Goal: Register for event/course

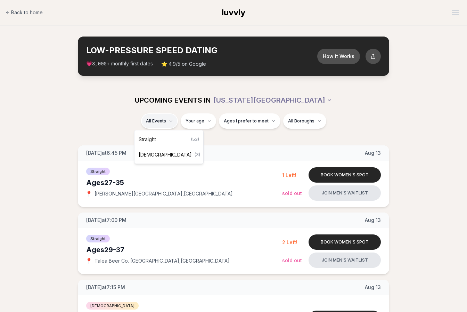
click at [175, 140] on div "Straight ( 53 )" at bounding box center [169, 139] width 66 height 15
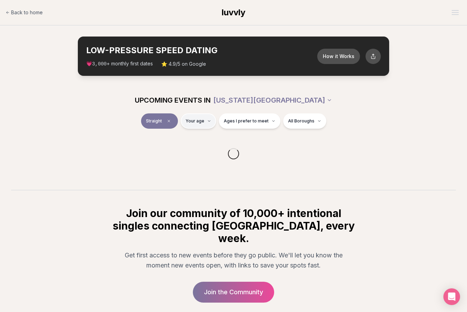
click at [194, 127] on html "Back to home luvvly LOW-PRESSURE SPEED DATING How it Works 💗 3,000 + monthly fi…" at bounding box center [233, 182] width 467 height 364
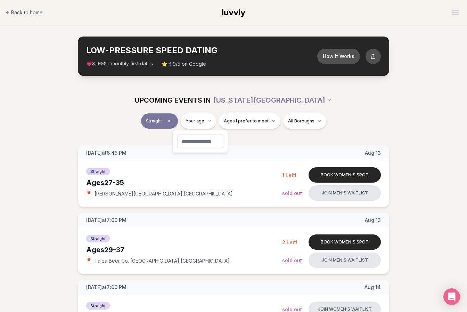
click at [197, 140] on input "number" at bounding box center [200, 142] width 47 height 14
type input "**"
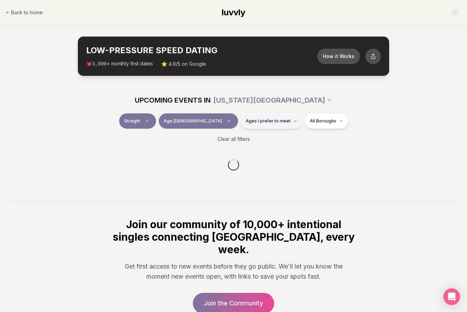
click at [246, 123] on span "Ages I prefer to meet" at bounding box center [268, 121] width 45 height 6
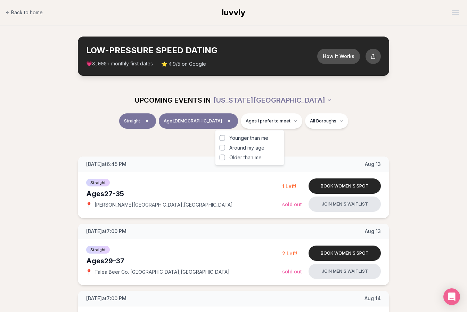
click at [256, 148] on span "Around my age" at bounding box center [246, 147] width 35 height 7
click at [225, 148] on button "Around my age" at bounding box center [223, 148] width 6 height 6
click at [256, 161] on div "Younger than me Around my age Older than me" at bounding box center [250, 147] width 70 height 35
click at [254, 158] on span "Older than me" at bounding box center [245, 157] width 32 height 7
click at [225, 158] on button "Older than me" at bounding box center [223, 158] width 6 height 6
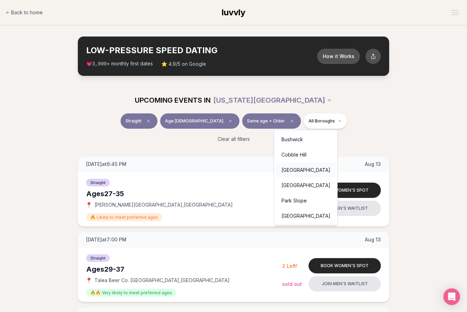
click at [309, 171] on div "[GEOGRAPHIC_DATA]" at bounding box center [306, 169] width 60 height 15
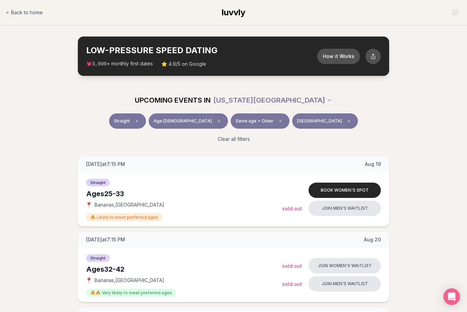
click at [309, 121] on button "[GEOGRAPHIC_DATA]" at bounding box center [325, 120] width 66 height 15
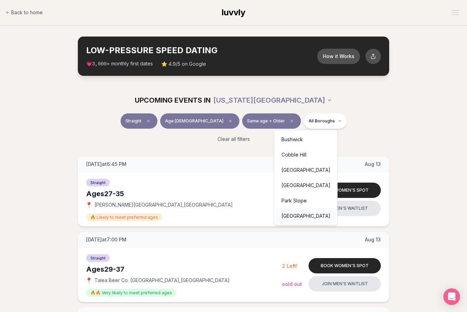
click at [313, 218] on div "[GEOGRAPHIC_DATA]" at bounding box center [306, 215] width 60 height 15
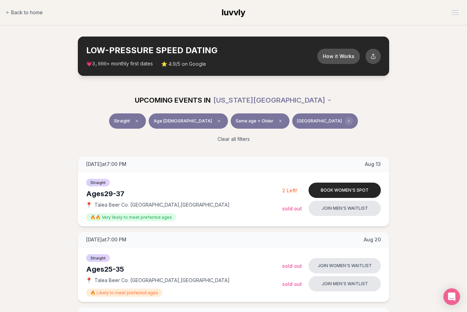
click at [347, 121] on icon "Clear borough filter" at bounding box center [349, 121] width 4 height 4
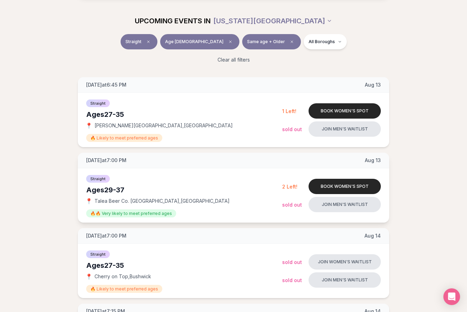
scroll to position [79, 0]
click at [259, 39] on button "Same age + Older" at bounding box center [271, 41] width 59 height 15
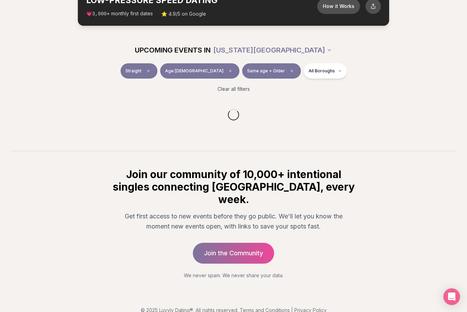
click at [255, 76] on section "UPCOMING EVENTS IN [US_STATE][GEOGRAPHIC_DATA] Straight Age [DEMOGRAPHIC_DATA] …" at bounding box center [233, 94] width 467 height 114
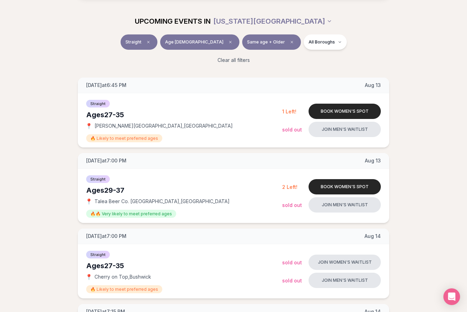
click at [251, 39] on button "Same age + Older" at bounding box center [271, 41] width 59 height 15
click at [254, 48] on button "Same age + Older" at bounding box center [271, 41] width 59 height 15
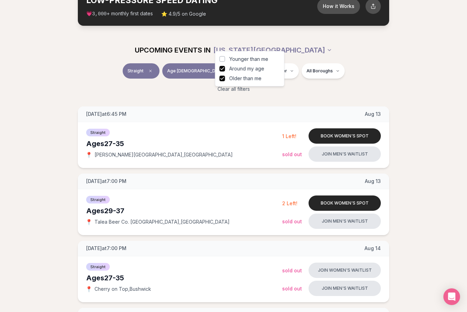
scroll to position [79, 0]
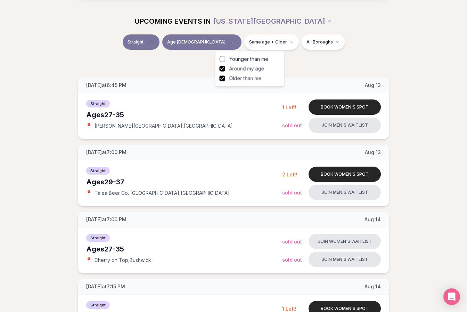
click at [250, 69] on span "Around my age" at bounding box center [246, 68] width 35 height 7
click at [225, 69] on button "Around my age" at bounding box center [223, 69] width 6 height 6
click at [359, 48] on div "UPCOMING EVENTS IN [US_STATE][GEOGRAPHIC_DATA] Straight Age [DEMOGRAPHIC_DATA] …" at bounding box center [233, 38] width 467 height 61
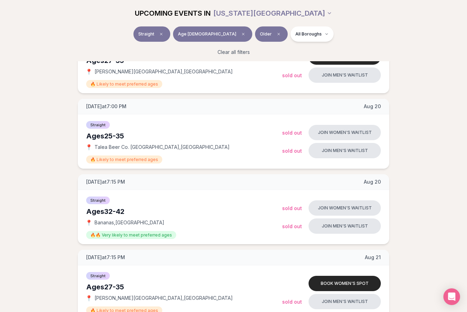
scroll to position [580, 0]
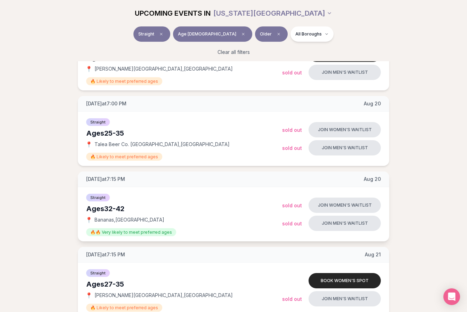
click at [104, 220] on span "[GEOGRAPHIC_DATA] , [GEOGRAPHIC_DATA]" at bounding box center [130, 219] width 70 height 7
click at [356, 210] on button "Join women's waitlist" at bounding box center [345, 204] width 72 height 15
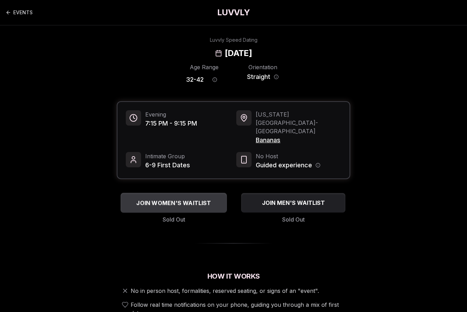
click at [200, 194] on button "JOIN WOMEN'S WAITLIST" at bounding box center [174, 203] width 106 height 20
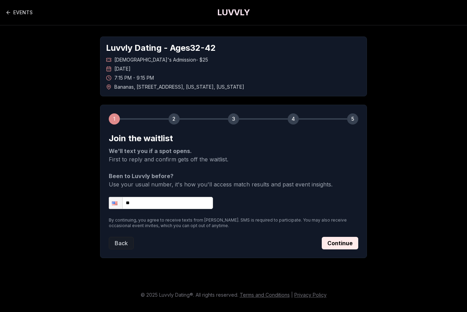
click at [188, 207] on input "**" at bounding box center [161, 203] width 104 height 12
type input "**********"
click at [344, 242] on button "Continue" at bounding box center [340, 243] width 37 height 13
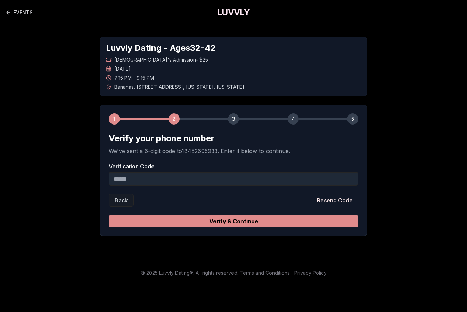
click at [318, 219] on button "Verify & Continue" at bounding box center [234, 221] width 250 height 13
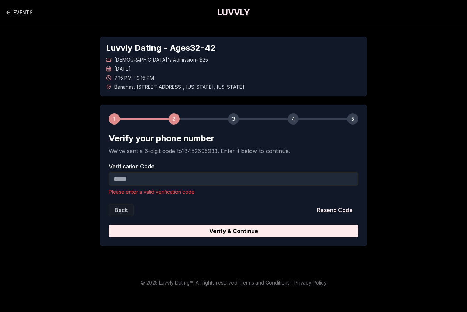
click at [129, 178] on input "Verification Code" at bounding box center [234, 179] width 250 height 14
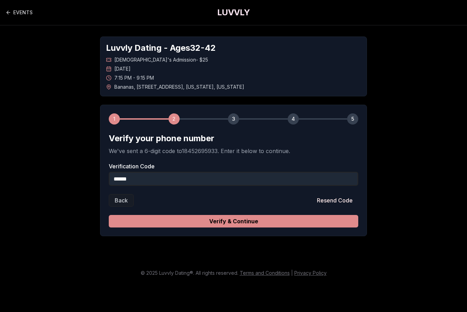
type input "******"
click at [201, 222] on button "Verify & Continue" at bounding box center [234, 221] width 250 height 13
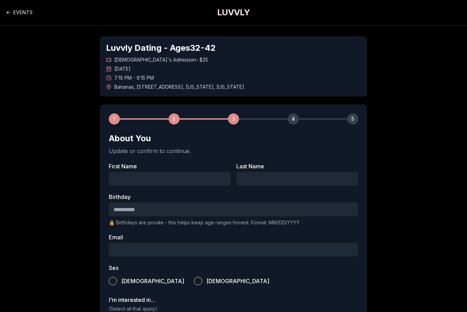
click at [180, 181] on input "First Name" at bounding box center [170, 179] width 122 height 14
type input "*******"
type input "*********"
type input "**********"
click at [192, 209] on input "Birthday" at bounding box center [234, 209] width 250 height 14
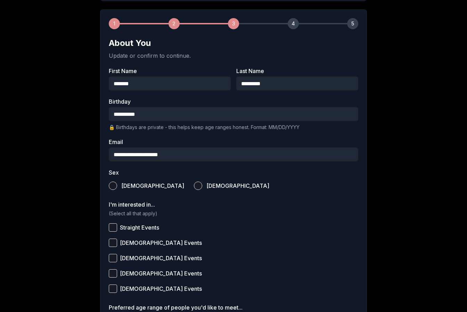
scroll to position [94, 0]
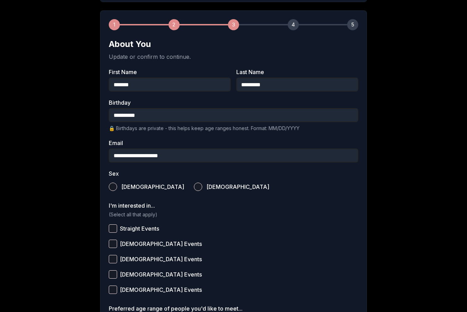
type input "**********"
click at [194, 188] on label "[DEMOGRAPHIC_DATA]" at bounding box center [231, 186] width 75 height 15
click at [194, 188] on button "[DEMOGRAPHIC_DATA]" at bounding box center [198, 187] width 8 height 8
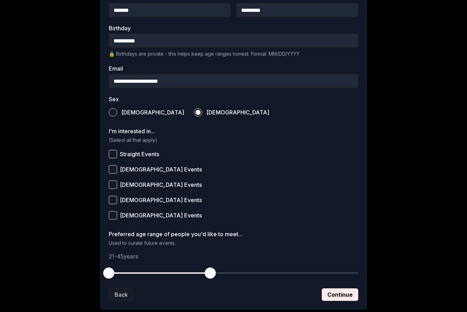
scroll to position [180, 0]
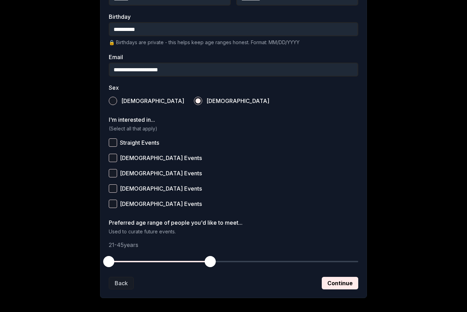
click at [131, 137] on label "Straight Events" at bounding box center [234, 142] width 250 height 15
click at [117, 138] on button "Straight Events" at bounding box center [113, 142] width 8 height 8
drag, startPoint x: 111, startPoint y: 254, endPoint x: 154, endPoint y: 257, distance: 42.9
click at [154, 257] on button "button" at bounding box center [155, 261] width 15 height 15
drag, startPoint x: 212, startPoint y: 260, endPoint x: 183, endPoint y: 260, distance: 28.9
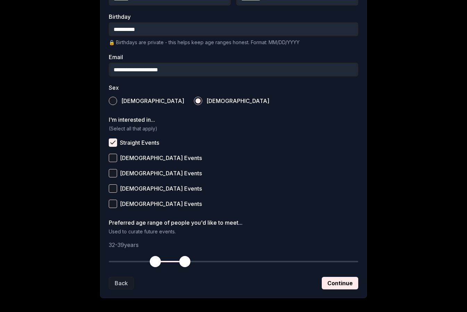
click at [183, 260] on span "button" at bounding box center [184, 261] width 11 height 11
click at [337, 277] on button "Continue" at bounding box center [340, 283] width 37 height 13
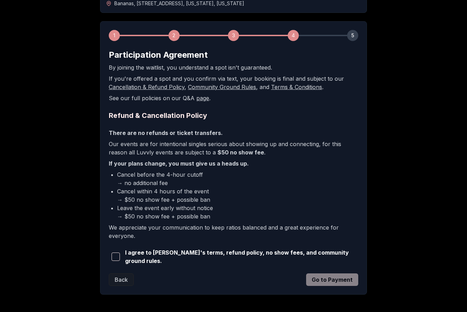
scroll to position [84, 0]
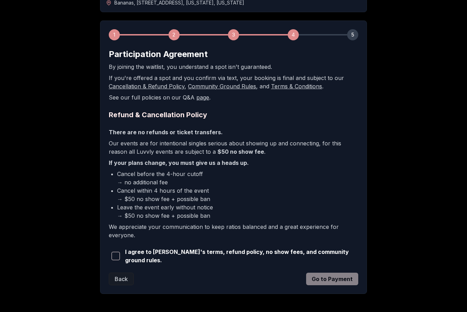
click at [111, 258] on button "button" at bounding box center [116, 255] width 14 height 15
click at [329, 278] on button "Go to Payment" at bounding box center [332, 279] width 52 height 13
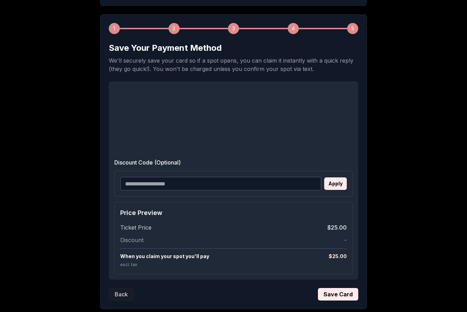
scroll to position [0, 0]
